Goal: Information Seeking & Learning: Learn about a topic

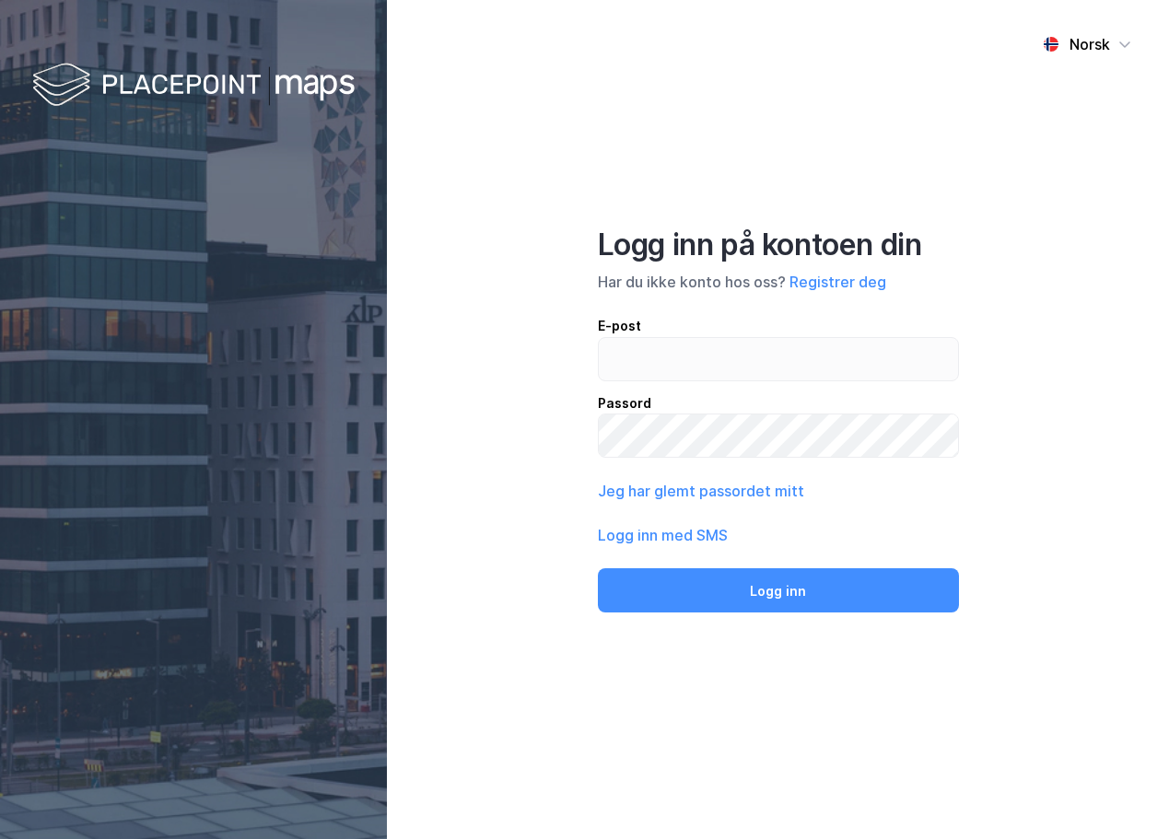
type input "[EMAIL_ADDRESS][DOMAIN_NAME]"
click at [768, 361] on input "[EMAIL_ADDRESS][DOMAIN_NAME]" at bounding box center [778, 359] width 359 height 42
click at [758, 366] on input "email" at bounding box center [778, 359] width 359 height 42
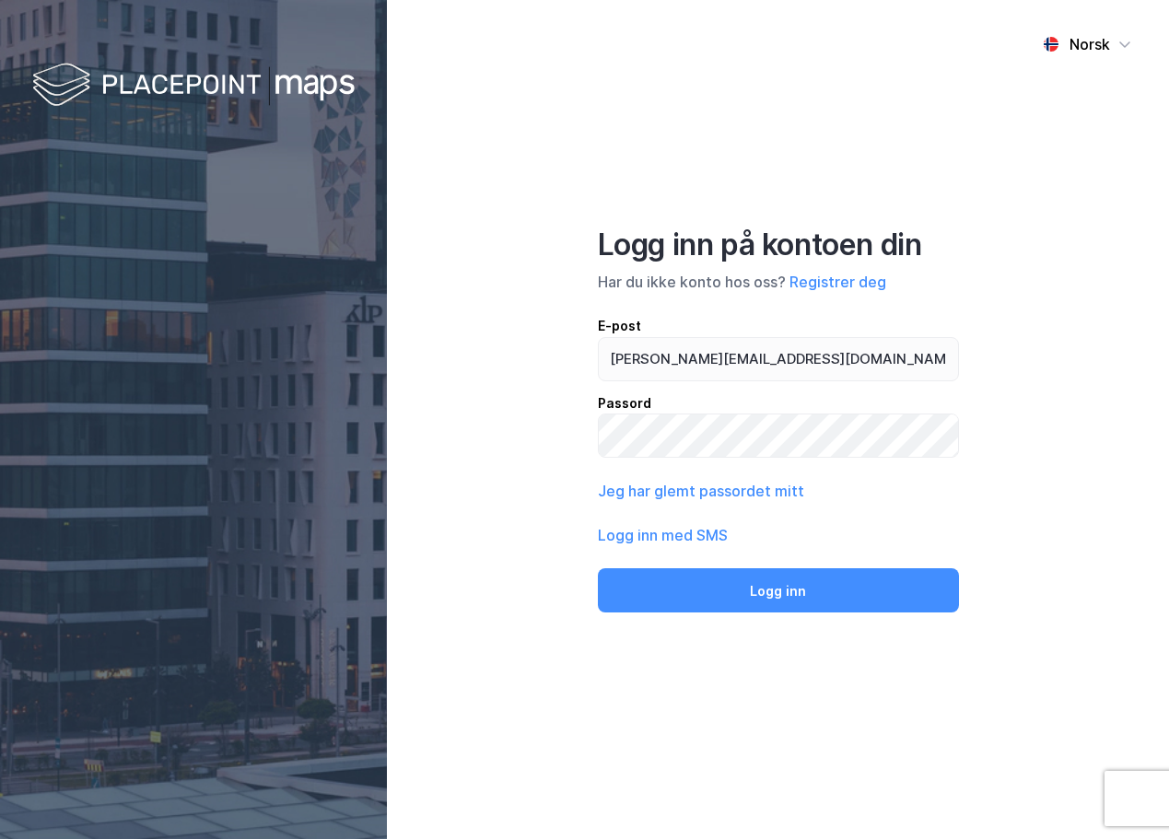
type input "[PERSON_NAME][EMAIL_ADDRESS][DOMAIN_NAME]"
click at [598, 569] on button "Logg inn" at bounding box center [778, 591] width 361 height 44
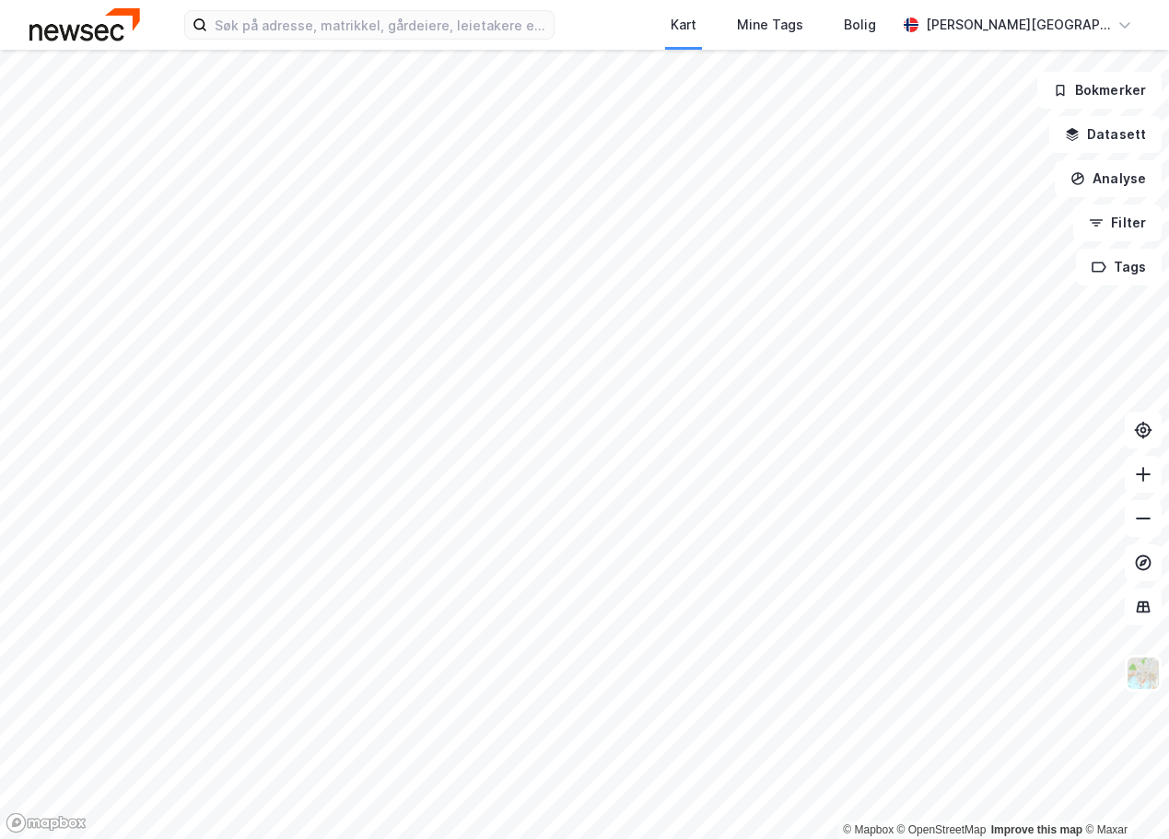
click at [419, 8] on div "Kart Mine Tags [PERSON_NAME][GEOGRAPHIC_DATA]" at bounding box center [584, 25] width 1169 height 50
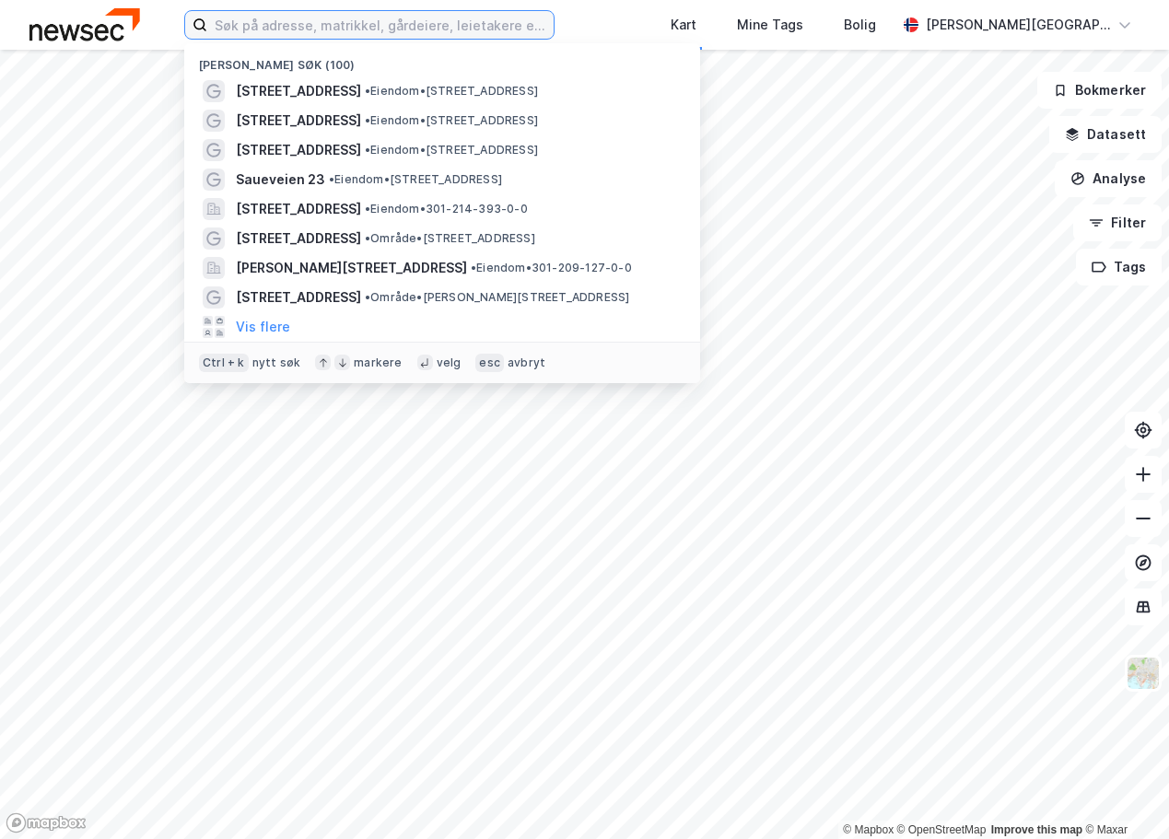
click at [419, 20] on input at bounding box center [380, 25] width 346 height 28
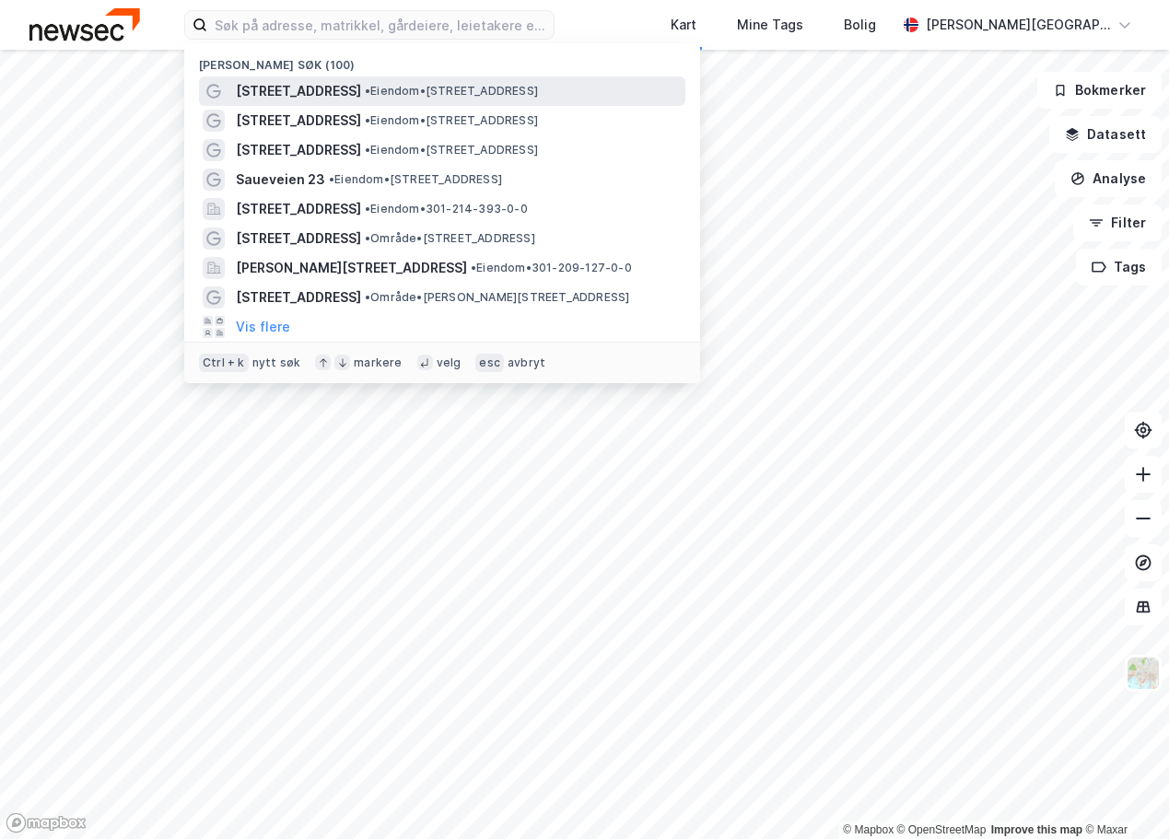
drag, startPoint x: 394, startPoint y: 88, endPoint x: 377, endPoint y: 89, distance: 17.5
click at [377, 89] on span "• Eiendom • [STREET_ADDRESS]" at bounding box center [451, 91] width 173 height 15
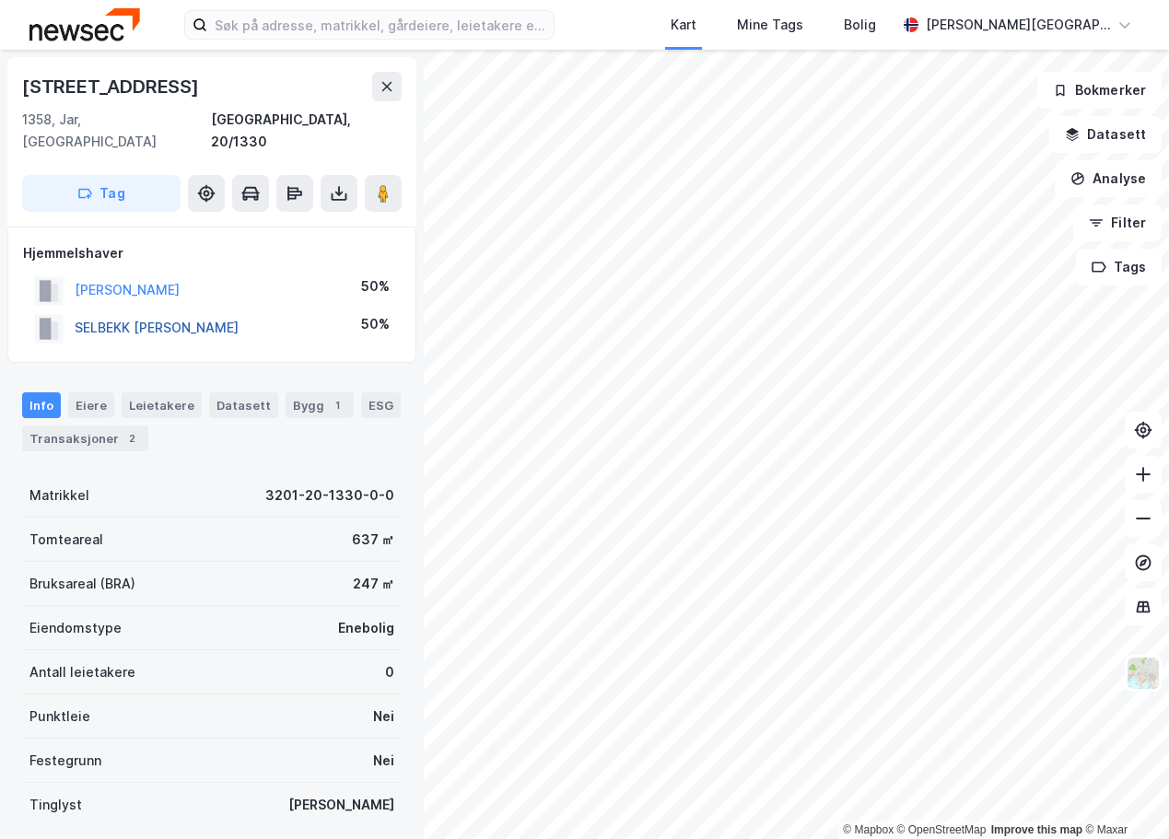
click at [0, 0] on button "SELBEKK [PERSON_NAME]" at bounding box center [0, 0] width 0 height 0
